Goal: Task Accomplishment & Management: Manage account settings

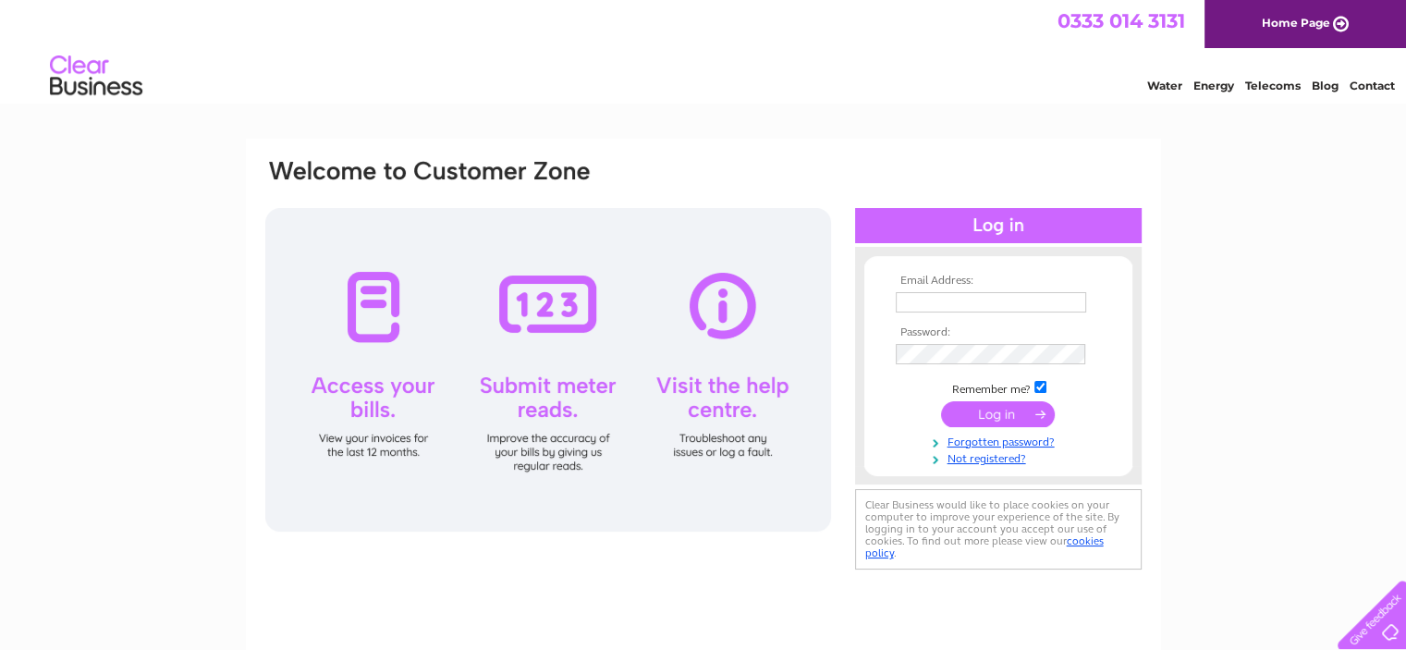
type input "georgina.weston@galbraithgroup.com"
click at [982, 423] on input "submit" at bounding box center [998, 414] width 114 height 26
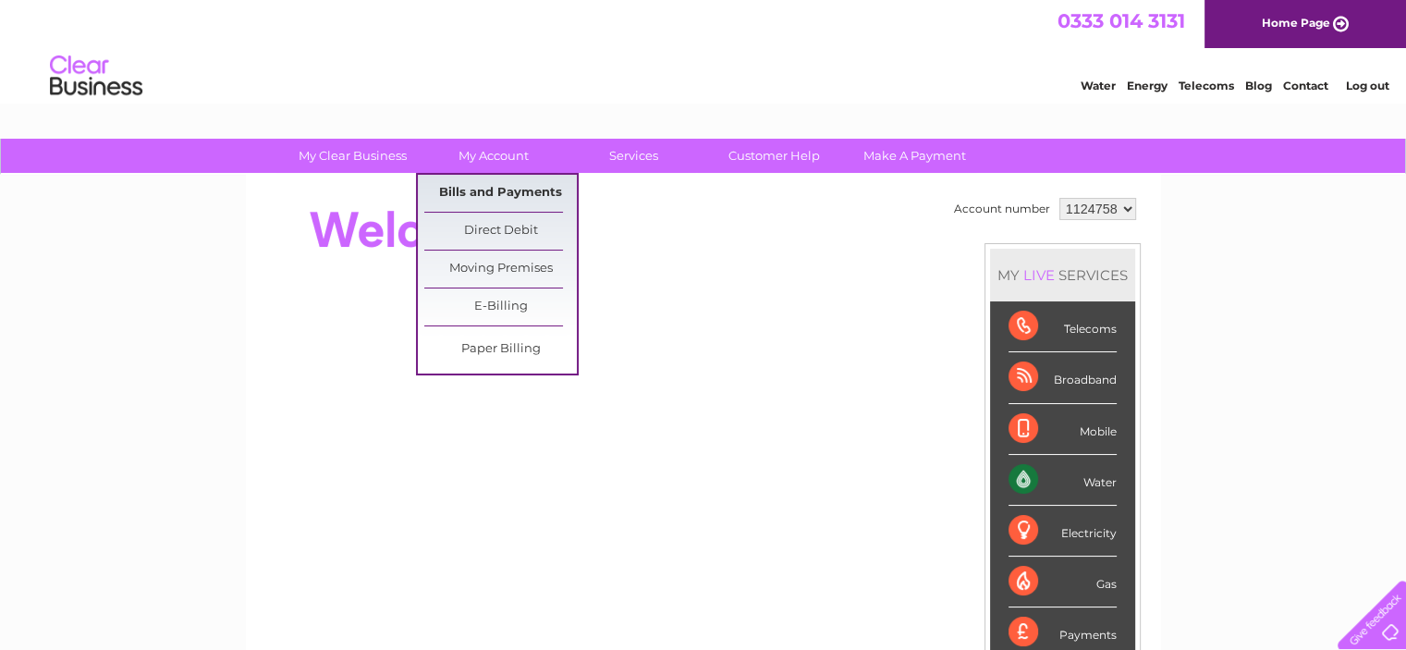
click at [506, 196] on link "Bills and Payments" at bounding box center [500, 193] width 153 height 37
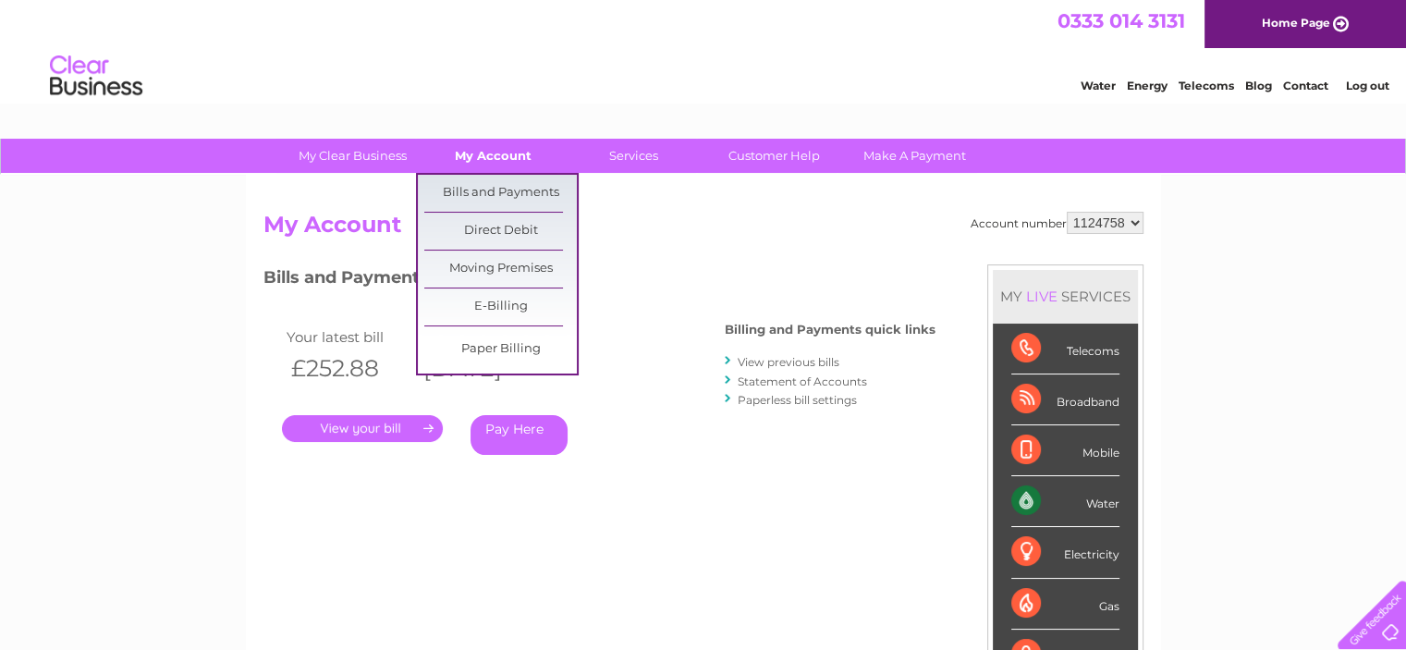
click at [514, 152] on link "My Account" at bounding box center [493, 156] width 153 height 34
click at [509, 188] on link "Bills and Payments" at bounding box center [500, 193] width 153 height 37
click at [514, 199] on link "Bills and Payments" at bounding box center [500, 193] width 153 height 37
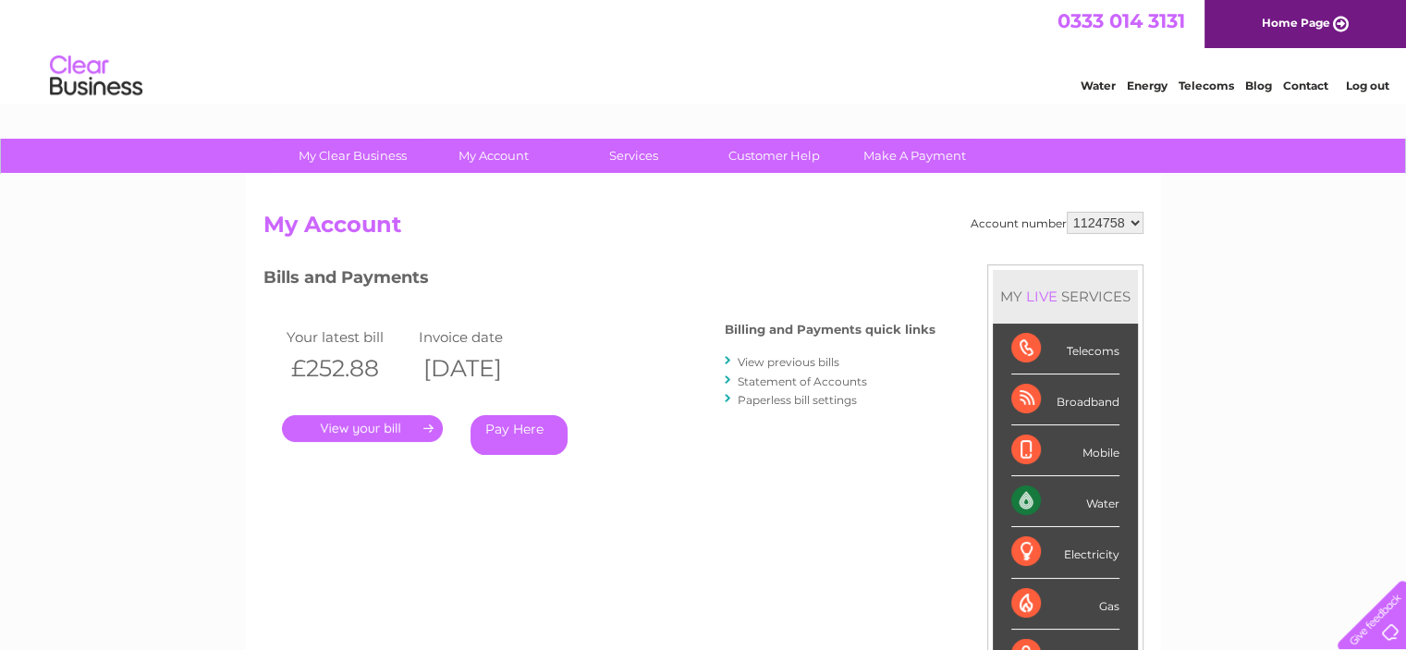
click at [377, 420] on link "." at bounding box center [362, 428] width 161 height 27
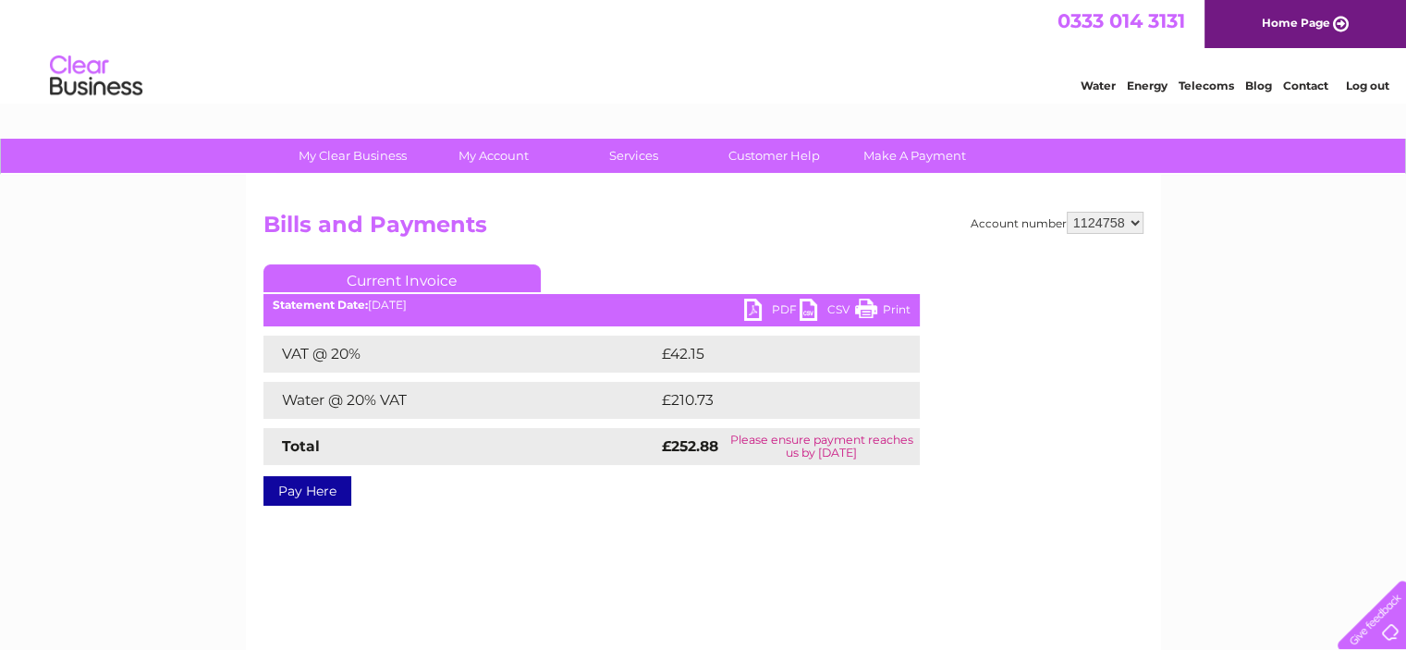
click at [761, 302] on link "PDF" at bounding box center [771, 312] width 55 height 27
click at [1301, 83] on link "Contact" at bounding box center [1305, 86] width 45 height 14
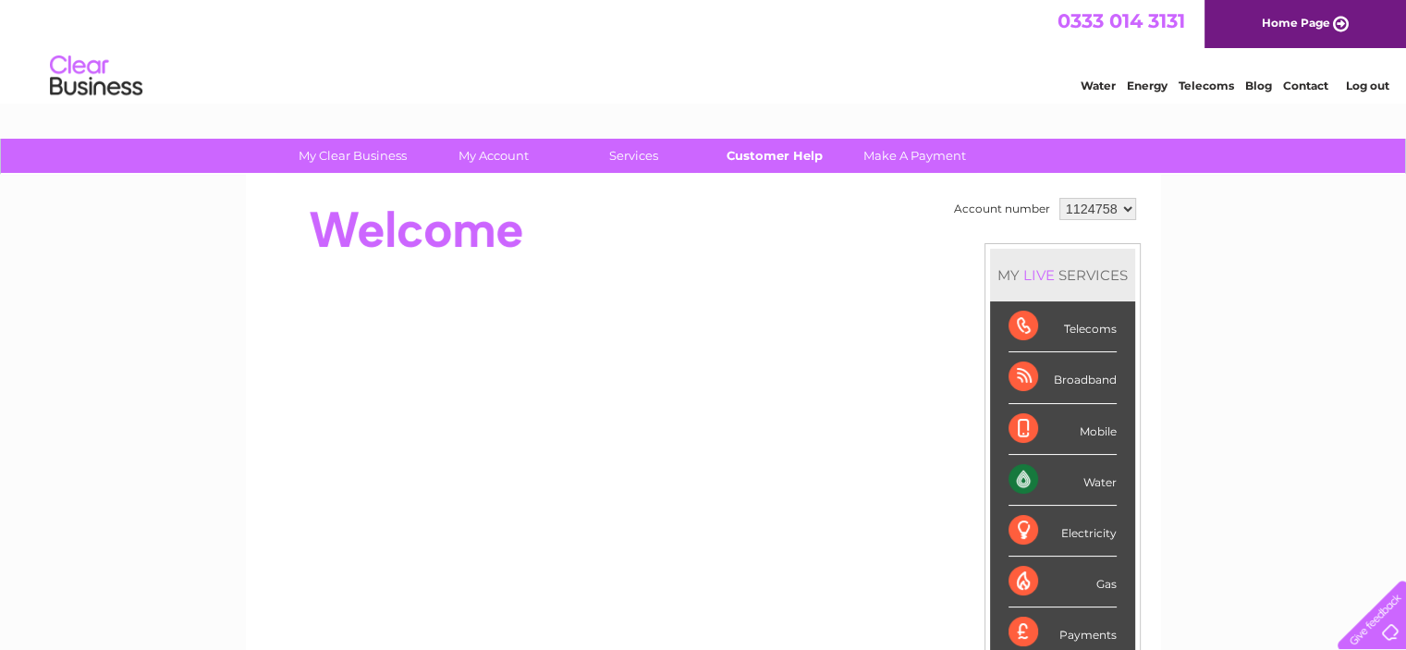
click at [780, 153] on link "Customer Help" at bounding box center [774, 156] width 153 height 34
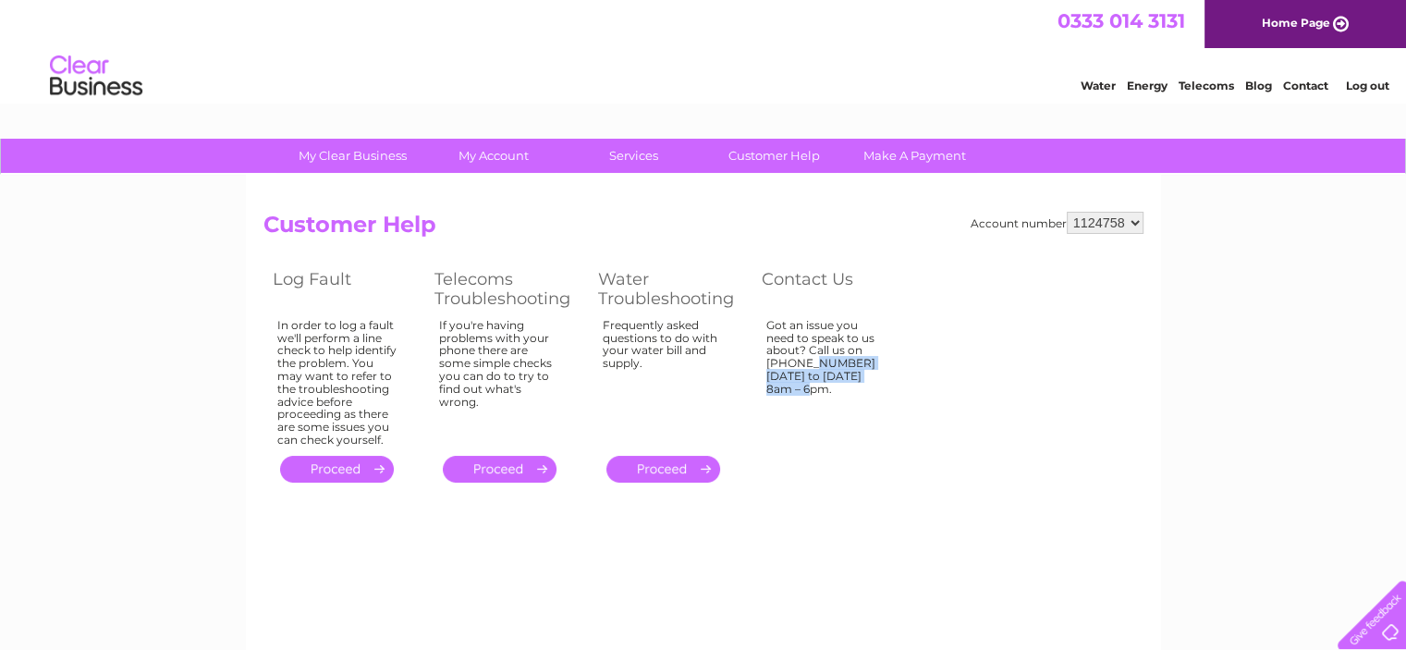
drag, startPoint x: 842, startPoint y: 362, endPoint x: 758, endPoint y: 350, distance: 85.0
click at [758, 350] on td "Got an issue you need to speak to us about? Call us on [PHONE_NUMBER] [DATE] to…" at bounding box center [834, 382] width 162 height 137
click at [943, 360] on div "Account number 1124758 Customer Help Log Fault Telecoms Troubleshooting Water T…" at bounding box center [704, 350] width 880 height 276
